Goal: Use online tool/utility: Utilize a website feature to perform a specific function

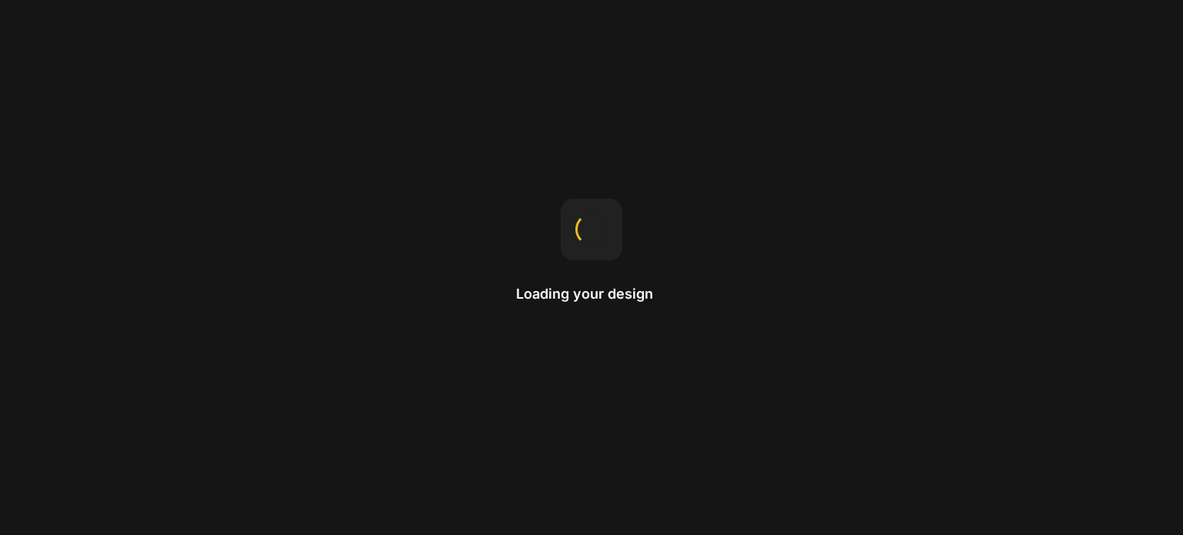
click at [622, 293] on p "Loading your design" at bounding box center [591, 294] width 151 height 18
click at [624, 294] on p "Loading your design" at bounding box center [591, 294] width 151 height 18
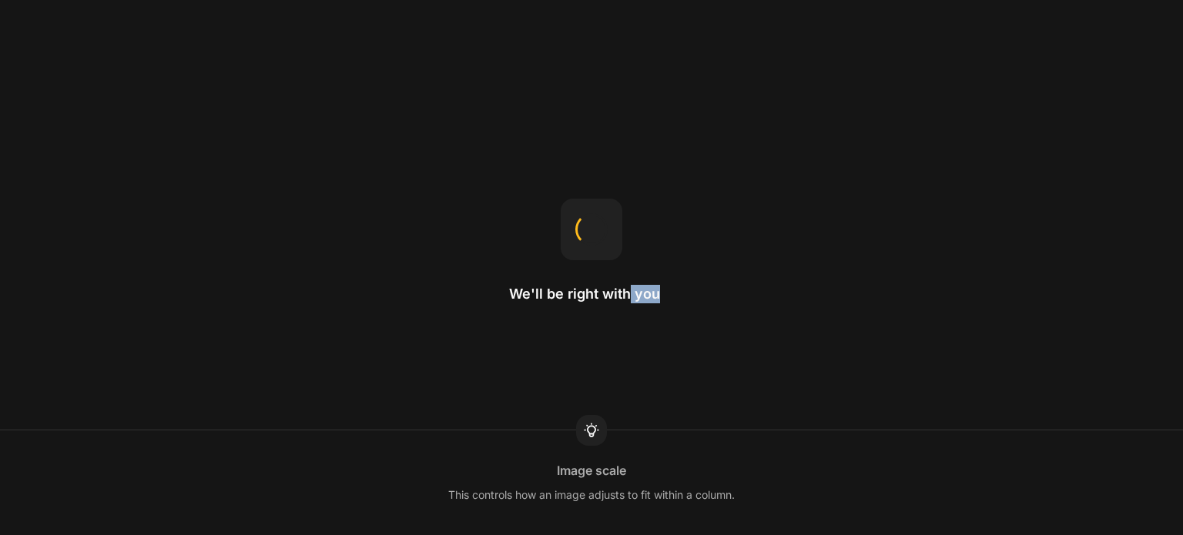
click at [698, 299] on div "We'll be right with you Image scale This controls how an image adjusts to fit w…" at bounding box center [591, 267] width 1183 height 535
click at [698, 298] on div "We'll be right with you Image proportion The aspect ratio of an image is the ra…" at bounding box center [591, 267] width 1183 height 535
click at [565, 289] on h2 "We'll be right with you" at bounding box center [591, 294] width 165 height 18
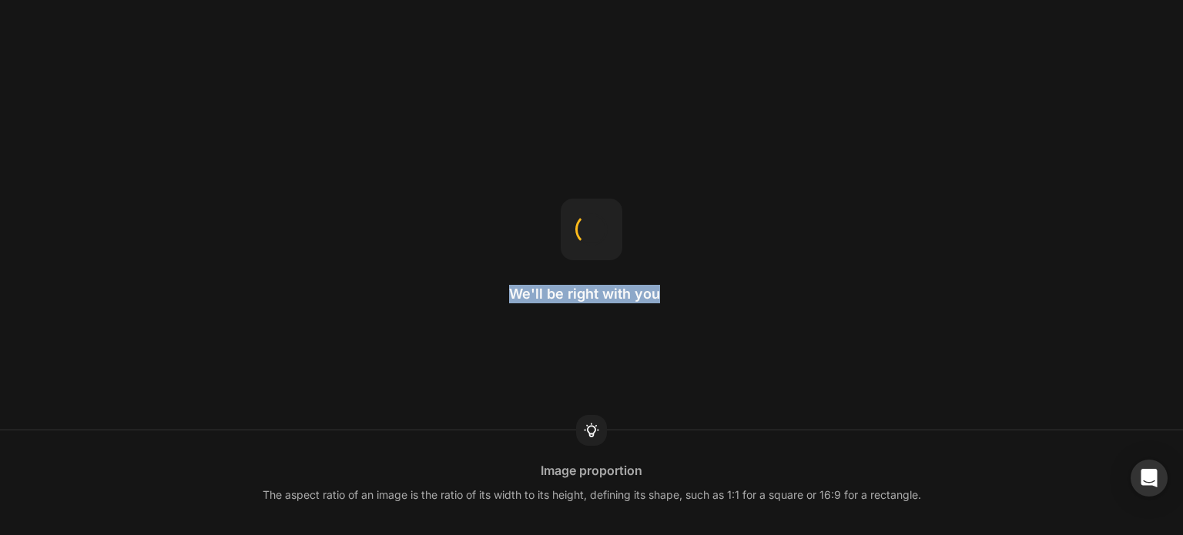
click at [565, 289] on h2 "We'll be right with you" at bounding box center [591, 294] width 165 height 18
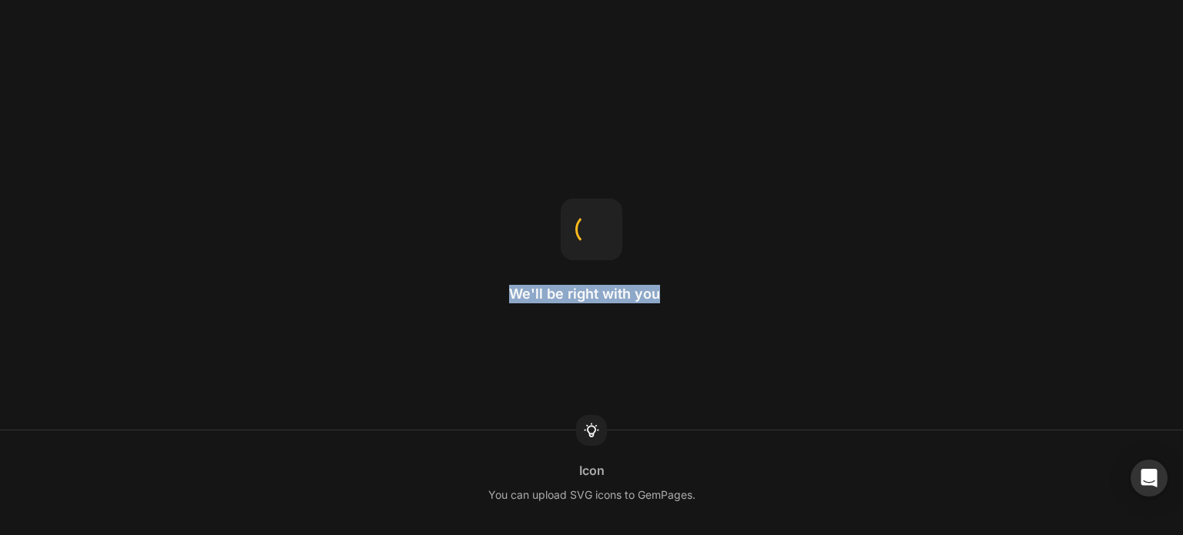
click at [585, 427] on icon at bounding box center [591, 430] width 18 height 18
click at [594, 430] on icon at bounding box center [591, 430] width 18 height 18
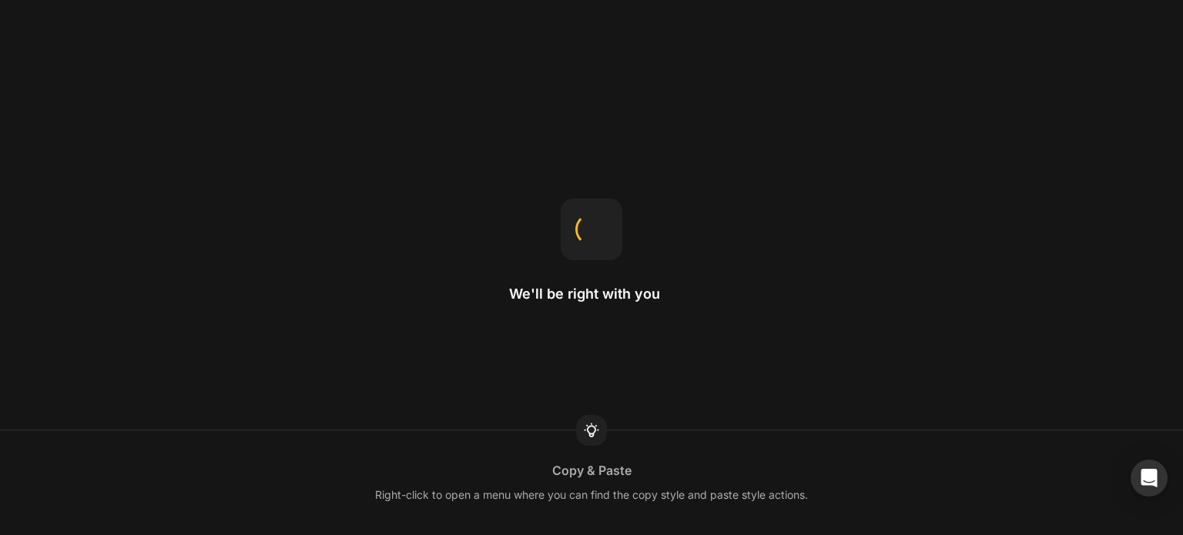
click at [593, 431] on icon at bounding box center [591, 430] width 18 height 18
click at [592, 294] on h2 "We'll be right with you" at bounding box center [591, 294] width 165 height 18
click at [592, 295] on h2 "We'll be right with you" at bounding box center [591, 294] width 165 height 18
click at [598, 276] on div "We'll be right with you" at bounding box center [591, 268] width 165 height 139
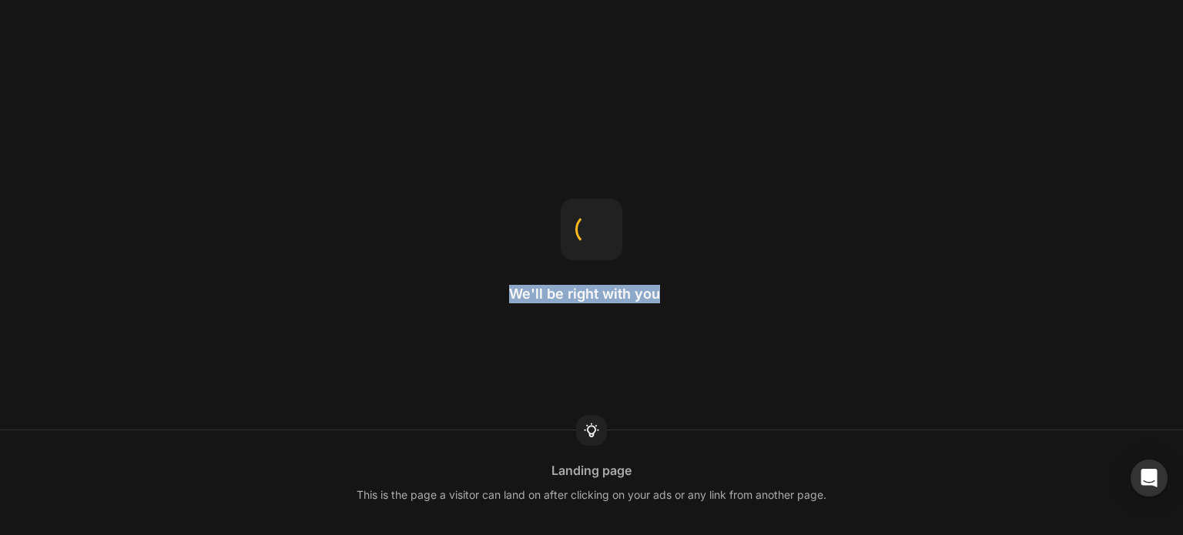
click at [601, 295] on h2 "We'll be right with you" at bounding box center [591, 294] width 165 height 18
click at [585, 254] on div at bounding box center [592, 230] width 62 height 62
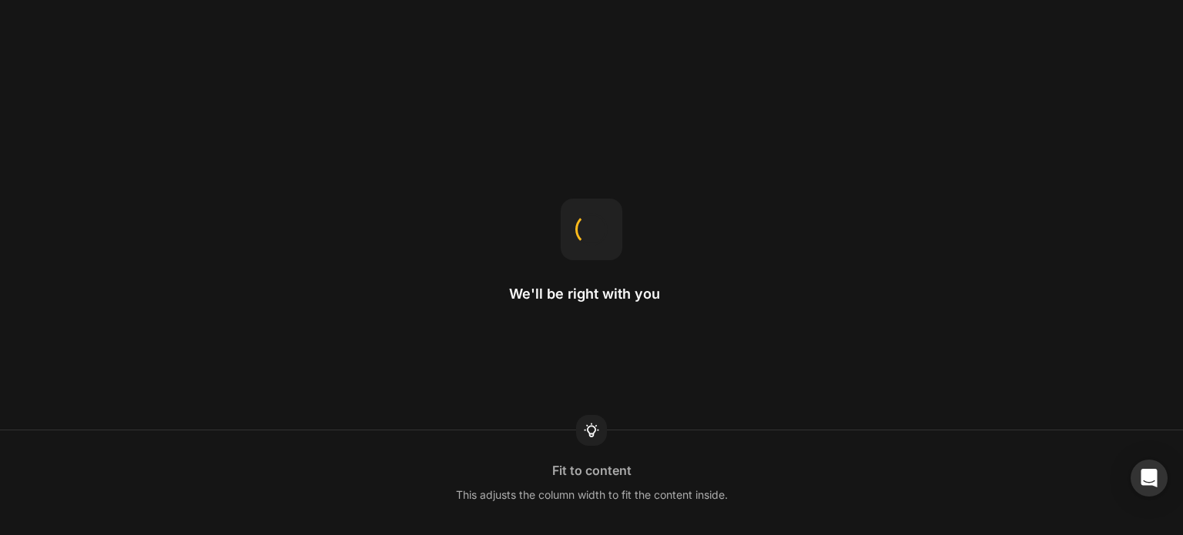
click at [585, 254] on div at bounding box center [592, 230] width 62 height 62
click at [583, 290] on h2 "We'll be right with you" at bounding box center [591, 294] width 165 height 18
click at [583, 292] on h2 "We'll be right with you" at bounding box center [591, 294] width 165 height 18
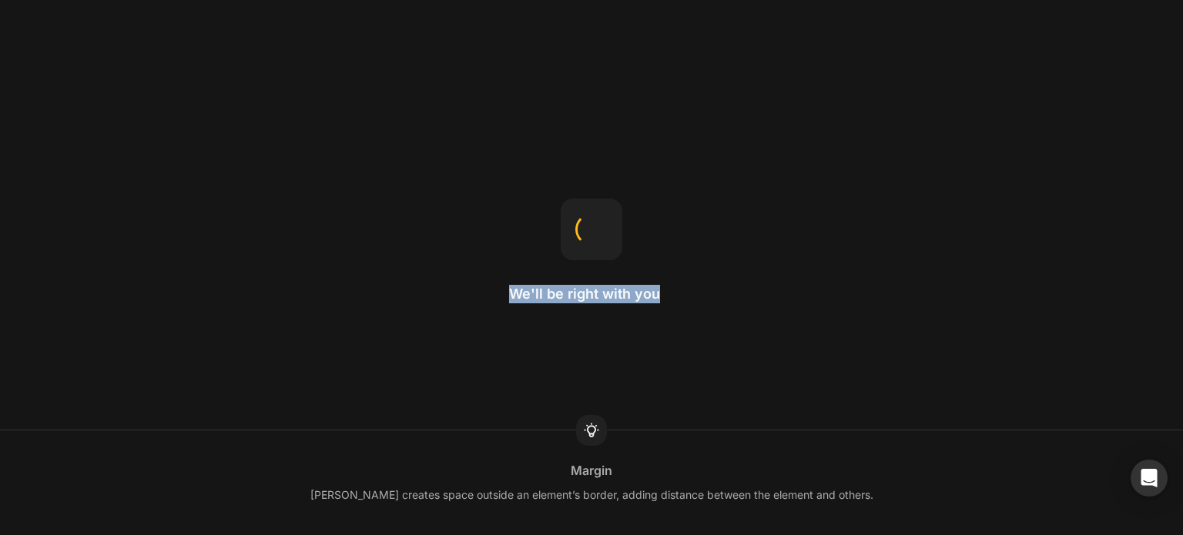
click at [583, 292] on h2 "We'll be right with you" at bounding box center [591, 294] width 165 height 18
click at [588, 293] on h2 "We'll be right with you" at bounding box center [591, 294] width 165 height 18
click at [604, 295] on h2 "We'll be right with you" at bounding box center [591, 294] width 165 height 18
click at [605, 300] on h2 "We'll be right with you" at bounding box center [591, 294] width 165 height 18
click at [616, 299] on h2 "We'll be right with you" at bounding box center [591, 294] width 165 height 18
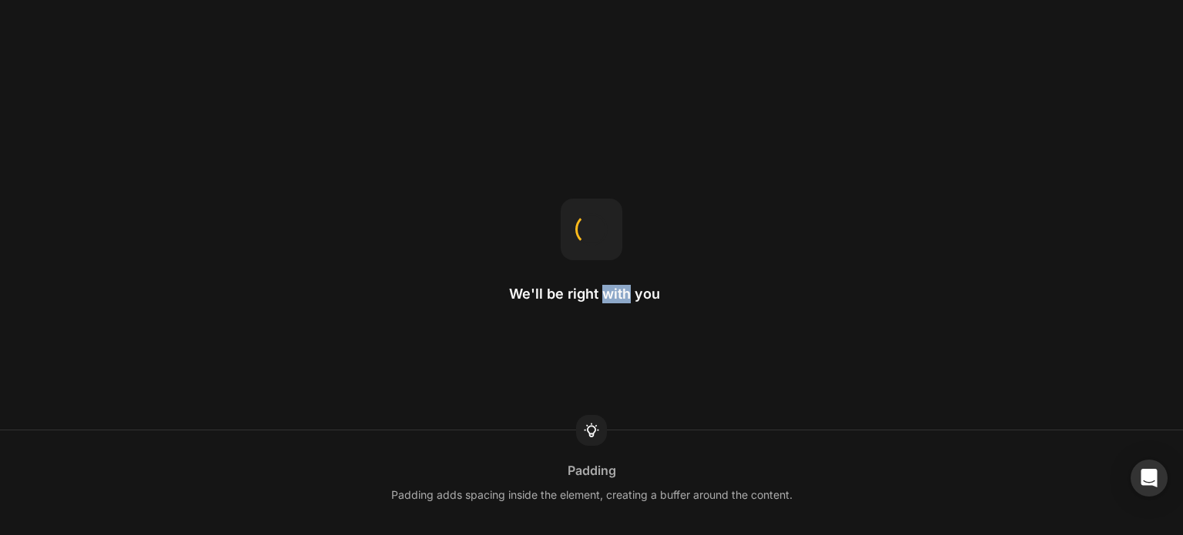
click at [620, 299] on h2 "We'll be right with you" at bounding box center [591, 294] width 165 height 18
click at [621, 299] on h2 "We'll be right with you" at bounding box center [591, 294] width 165 height 18
click at [621, 298] on h2 "We'll be right with you" at bounding box center [591, 294] width 165 height 18
click at [621, 296] on h2 "We'll be right with you" at bounding box center [591, 294] width 165 height 18
